Goal: Find specific page/section: Find specific page/section

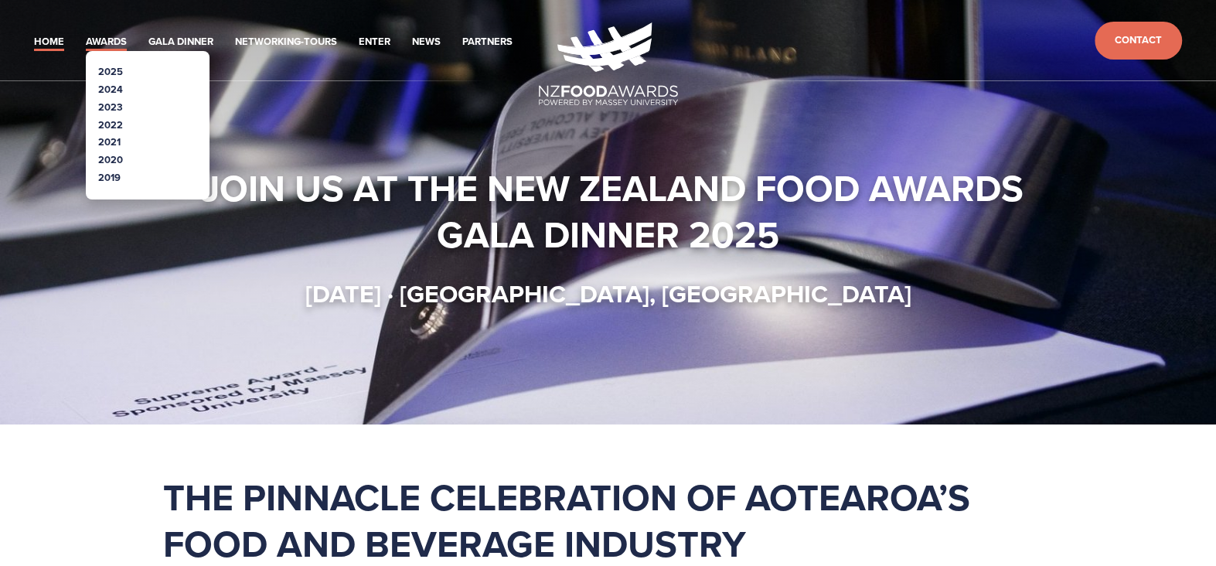
click at [99, 41] on link "Awards" at bounding box center [106, 42] width 41 height 18
click at [118, 73] on link "2025" at bounding box center [110, 71] width 25 height 15
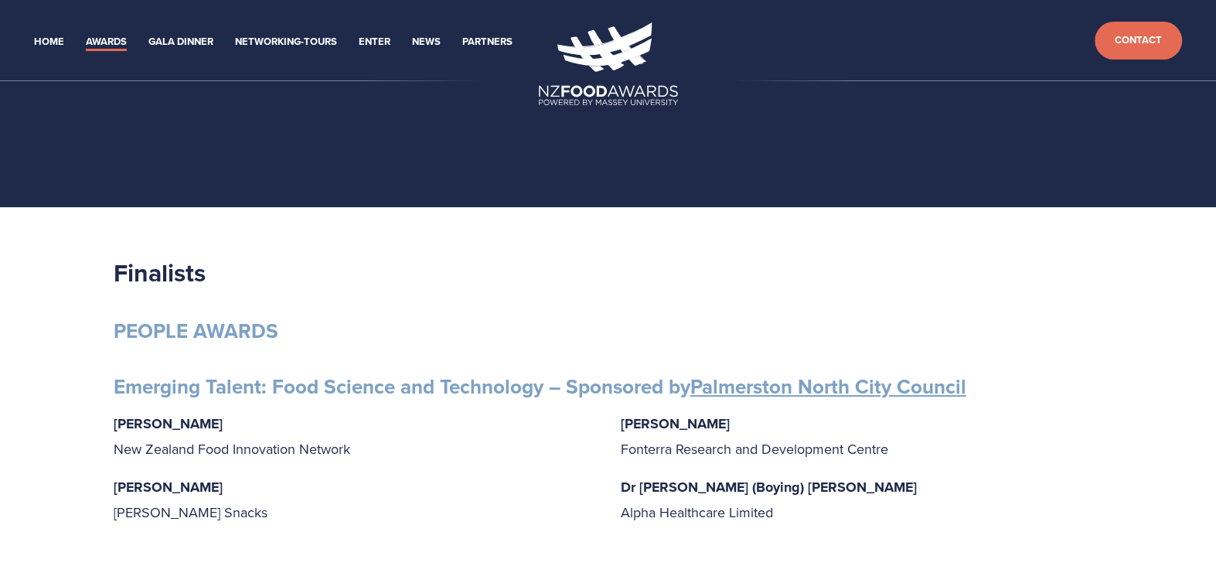
click at [563, 18] on header "Home Awards 2025 2024 2023 Enter" at bounding box center [608, 40] width 1216 height 81
